Goal: Find specific page/section: Find specific page/section

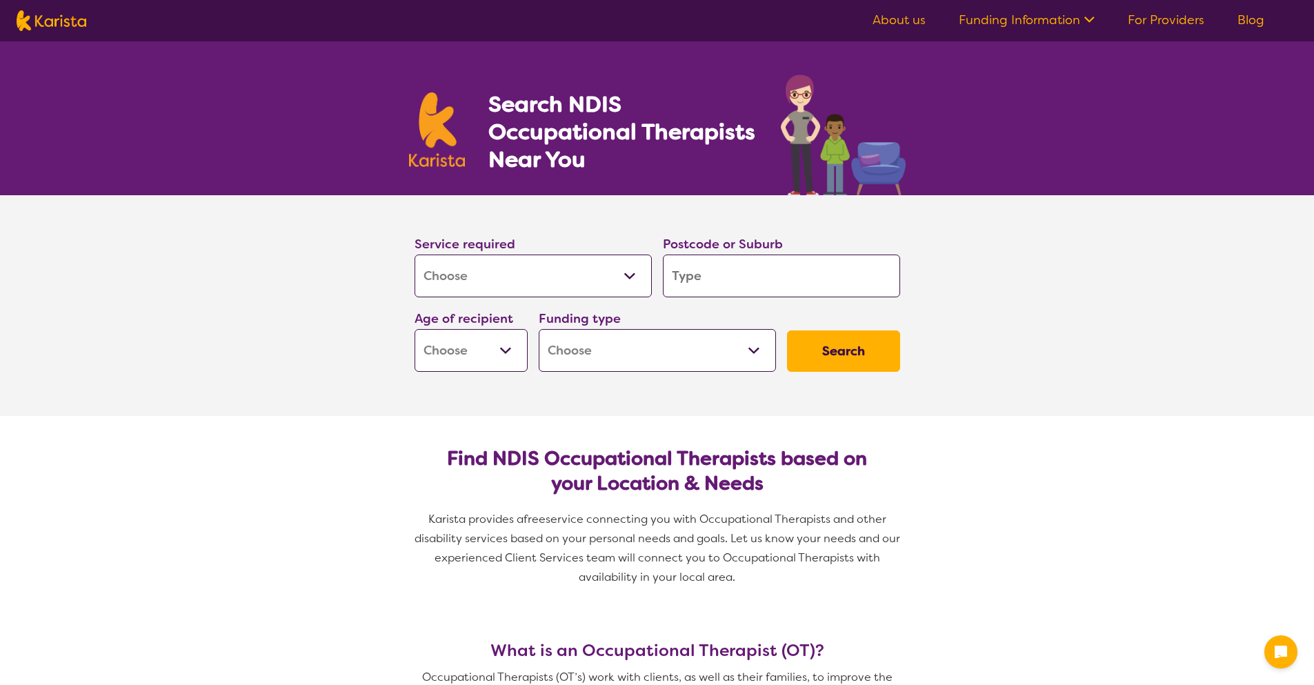
select select "[MEDICAL_DATA]"
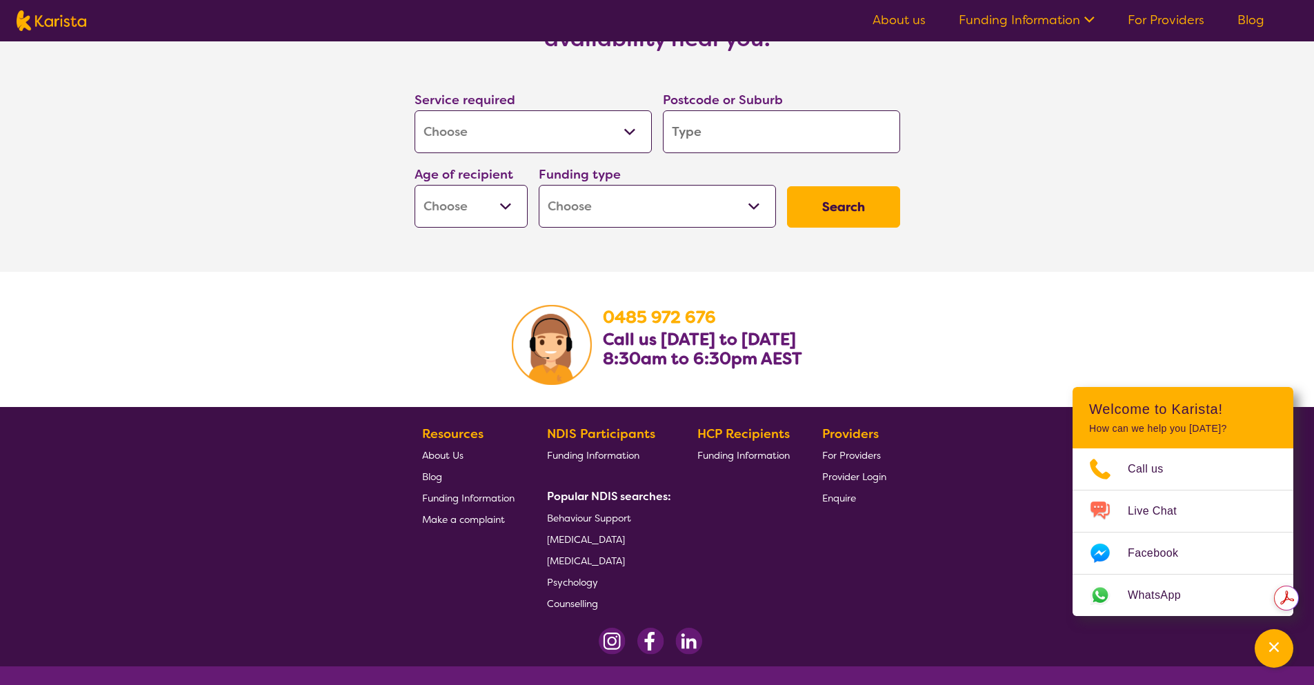
scroll to position [2124, 0]
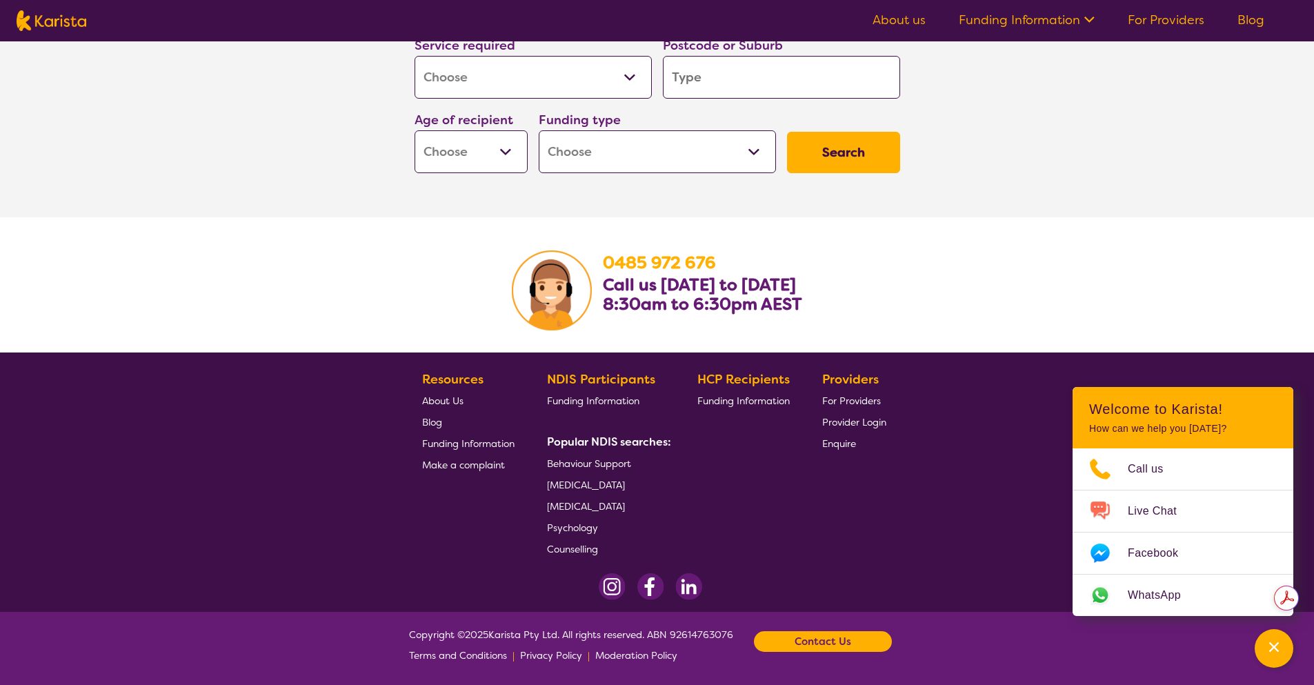
click at [565, 484] on span "[MEDICAL_DATA]" at bounding box center [586, 485] width 78 height 12
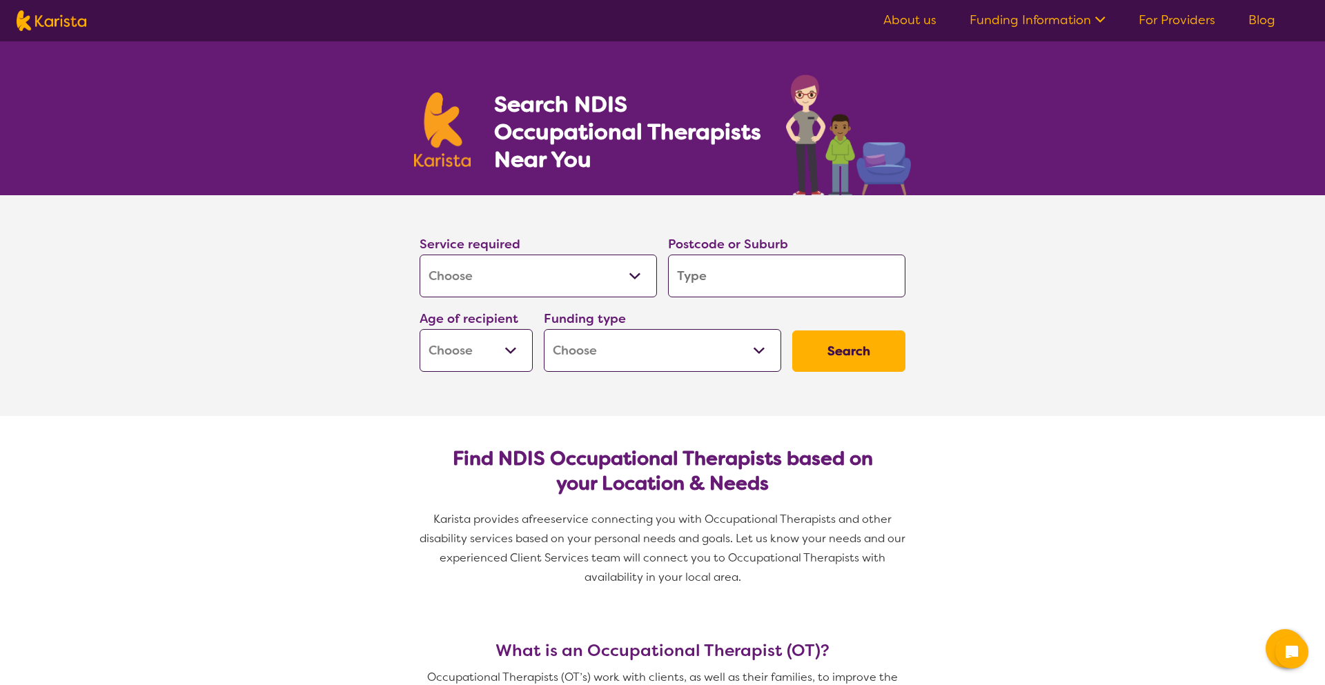
select select "[MEDICAL_DATA]"
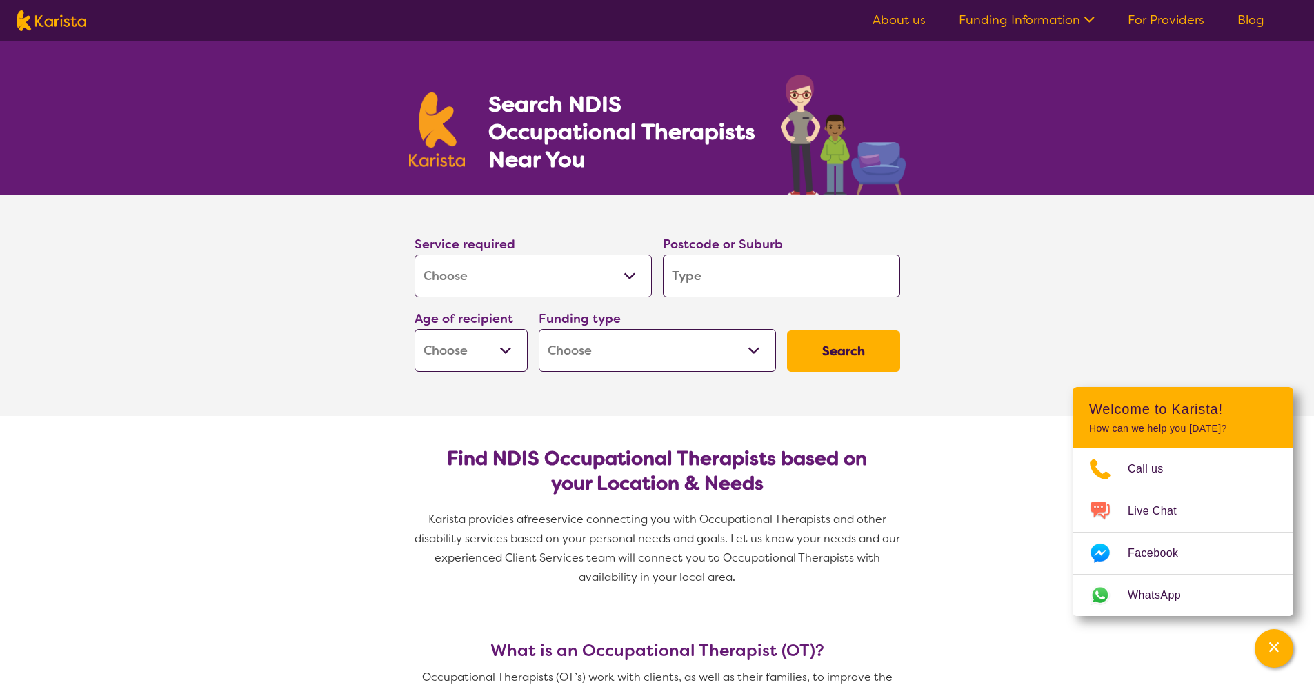
click at [565, 484] on h2 "Find NDIS Occupational Therapists based on your Location & Needs" at bounding box center [658, 471] width 464 height 50
click at [736, 279] on input "search" at bounding box center [781, 276] width 237 height 43
type input "3"
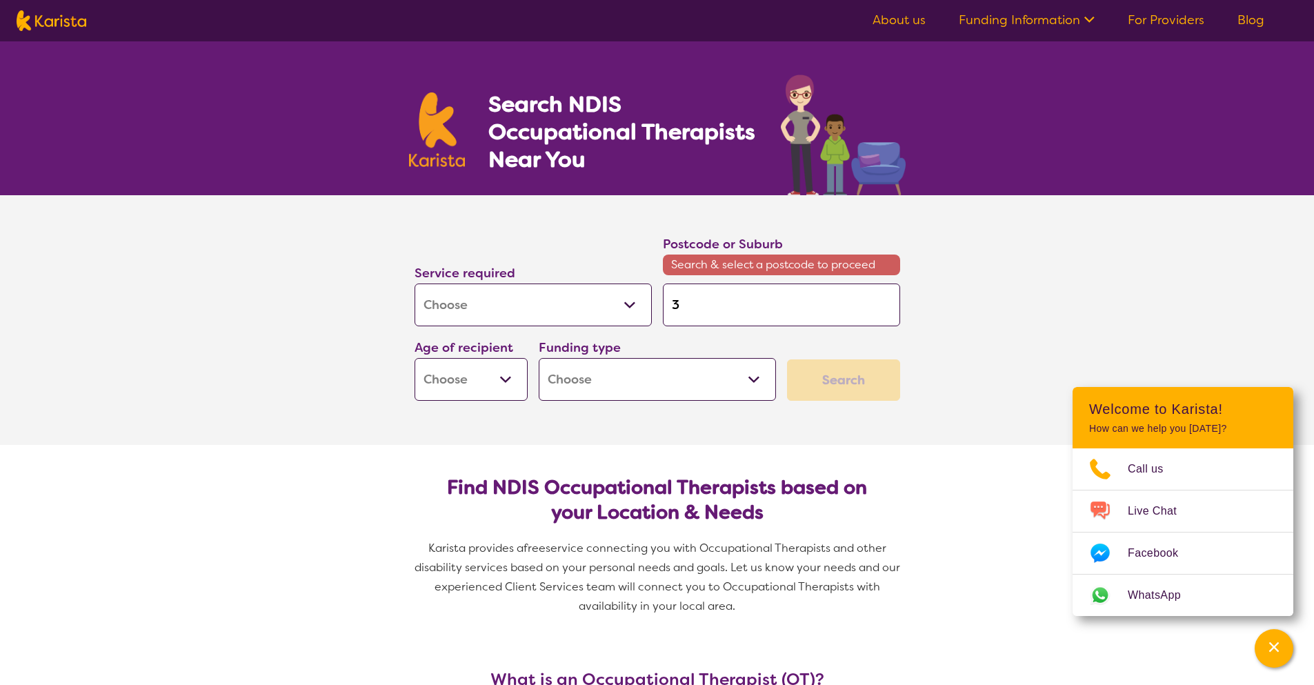
type input "30"
type input "301"
type input "3015"
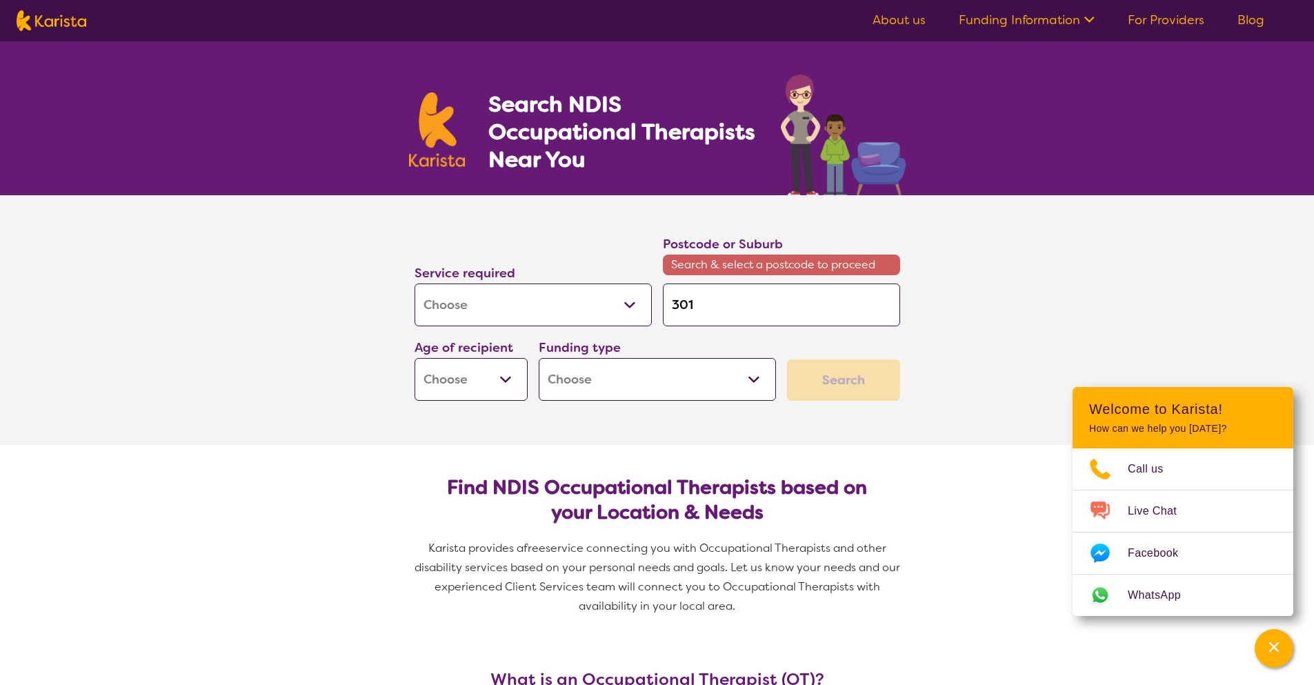
type input "3015"
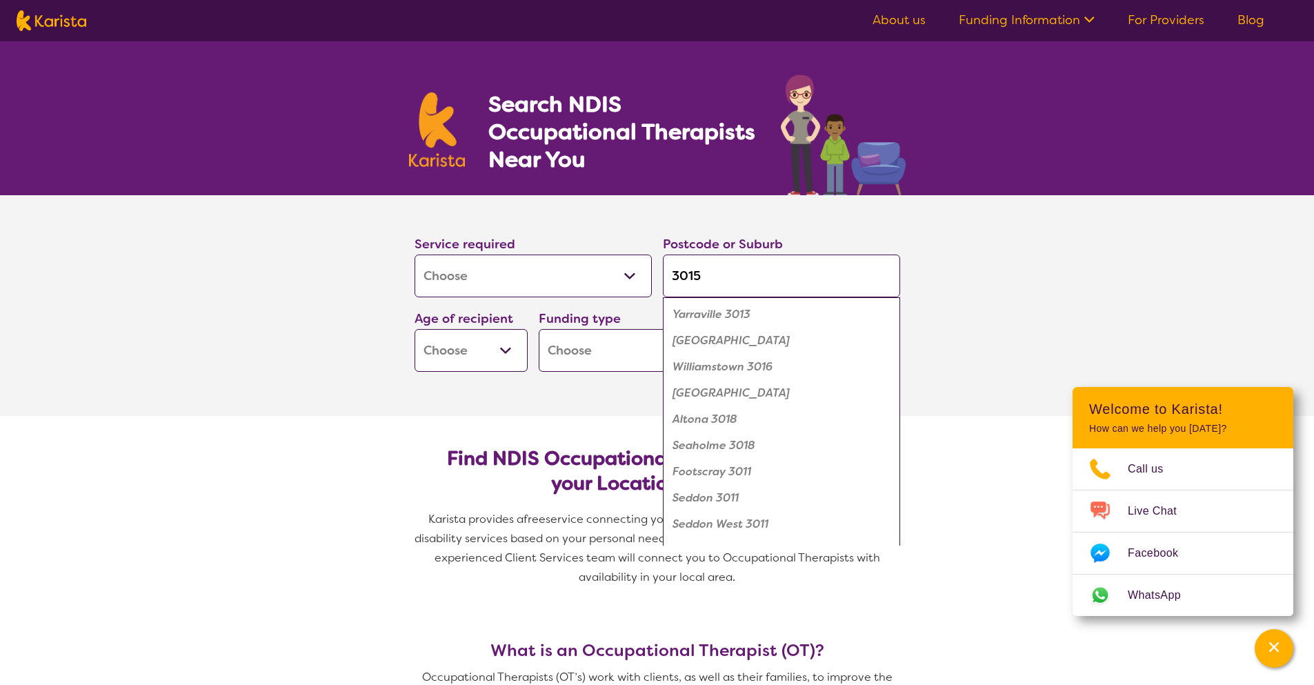
type input "3015"
click at [787, 330] on button "Search" at bounding box center [843, 350] width 113 height 41
